Goal: Find specific page/section

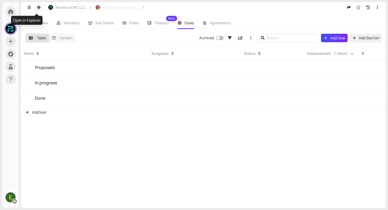
click at [40, 8] on icon "button" at bounding box center [39, 8] width 4 height 4
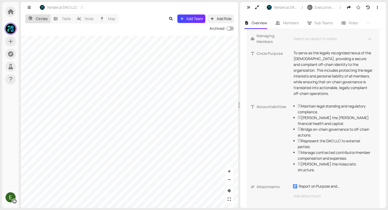
scroll to position [151, 0]
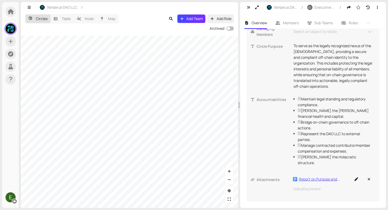
click at [310, 178] on div "Report on Purpose and Accountabilities" at bounding box center [319, 180] width 41 height 6
